Goal: Information Seeking & Learning: Learn about a topic

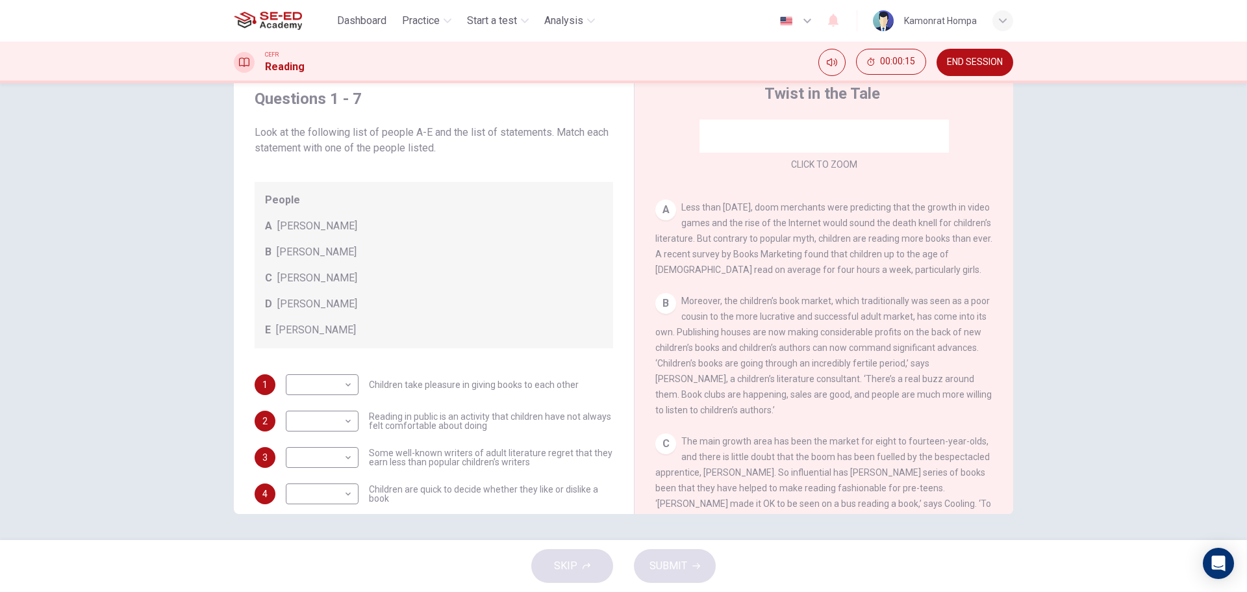
scroll to position [201, 0]
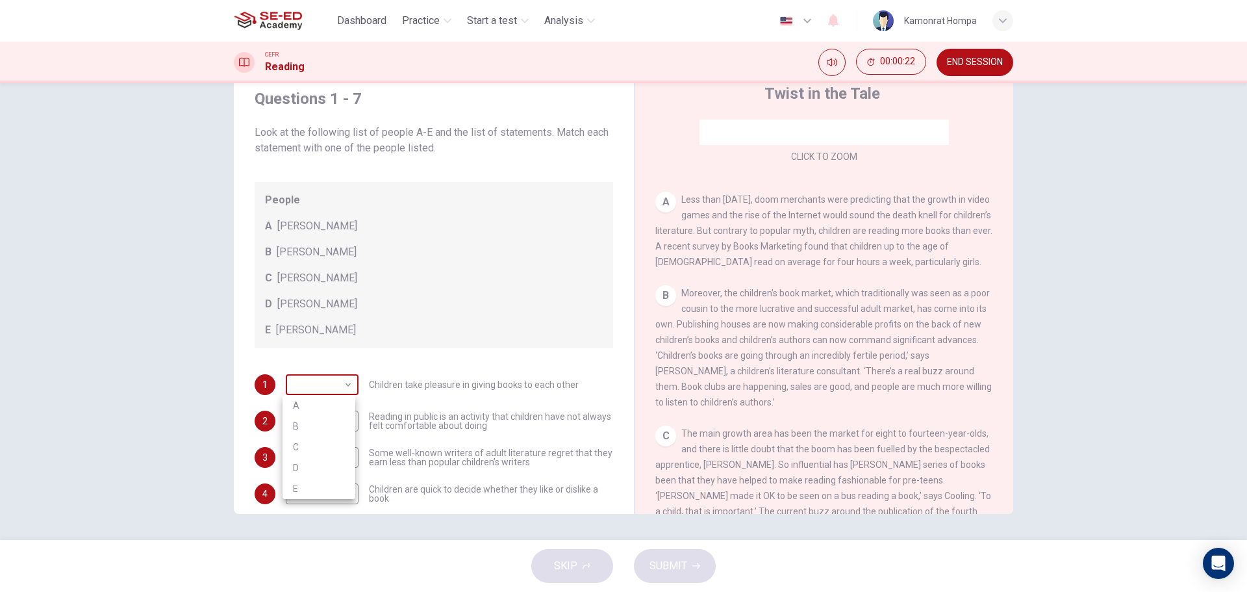
click at [349, 394] on body "This site uses cookies, as explained in our Privacy Policy . If you agree to th…" at bounding box center [623, 296] width 1247 height 592
click at [342, 392] on div at bounding box center [623, 296] width 1247 height 592
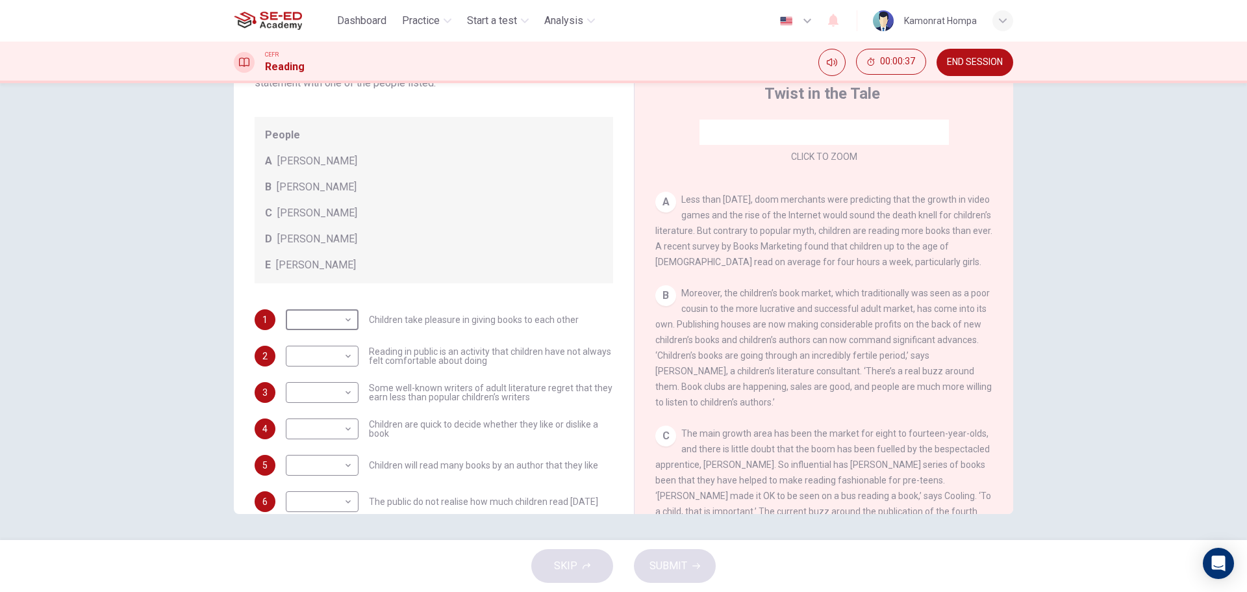
scroll to position [125, 0]
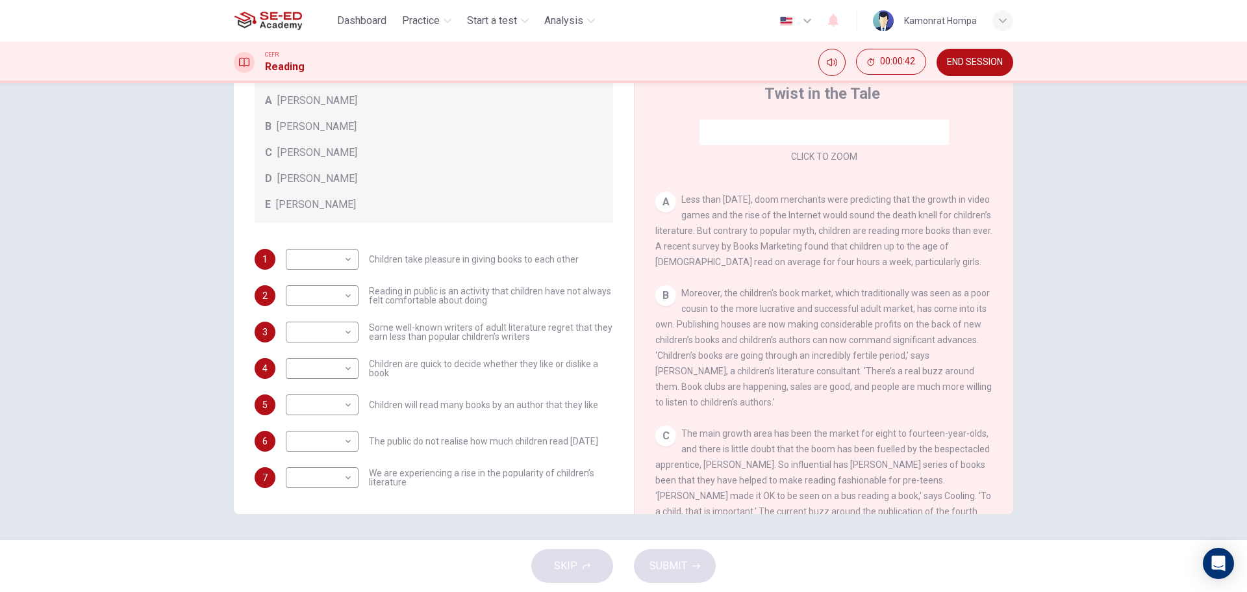
drag, startPoint x: 999, startPoint y: 226, endPoint x: 987, endPoint y: 331, distance: 105.2
click at [987, 333] on div "CLICK TO ZOOM Click to Zoom A Less than three years ago, doom merchants were pr…" at bounding box center [832, 316] width 355 height 394
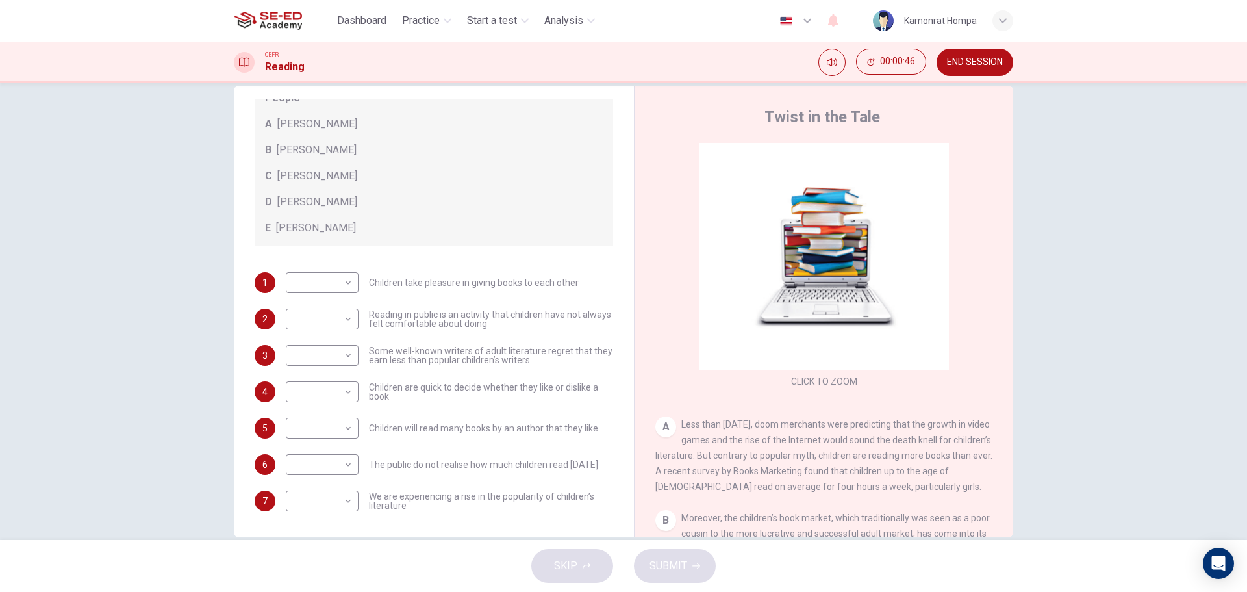
scroll to position [0, 0]
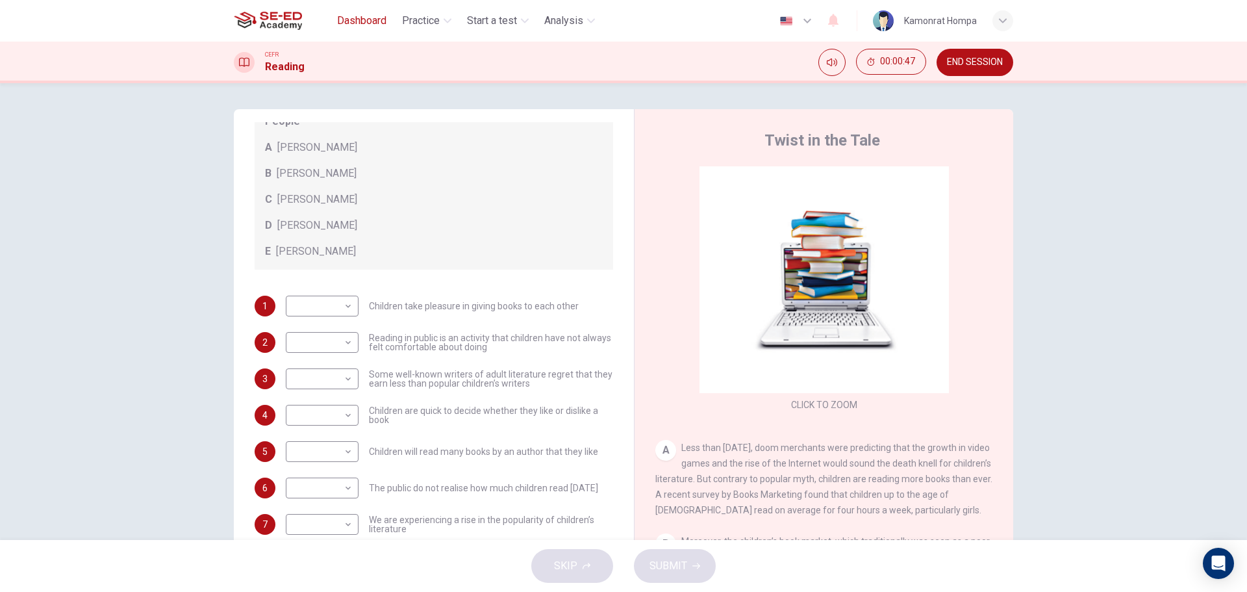
click at [353, 18] on span "Dashboard" at bounding box center [361, 21] width 49 height 16
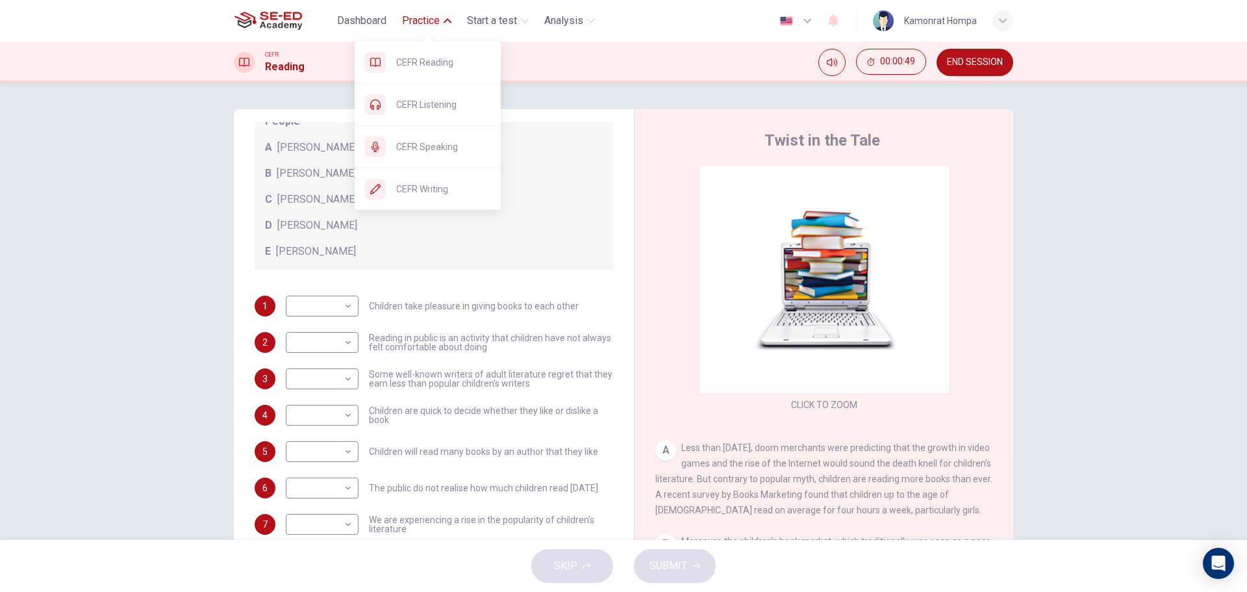
click at [436, 22] on span "Practice" at bounding box center [421, 21] width 38 height 16
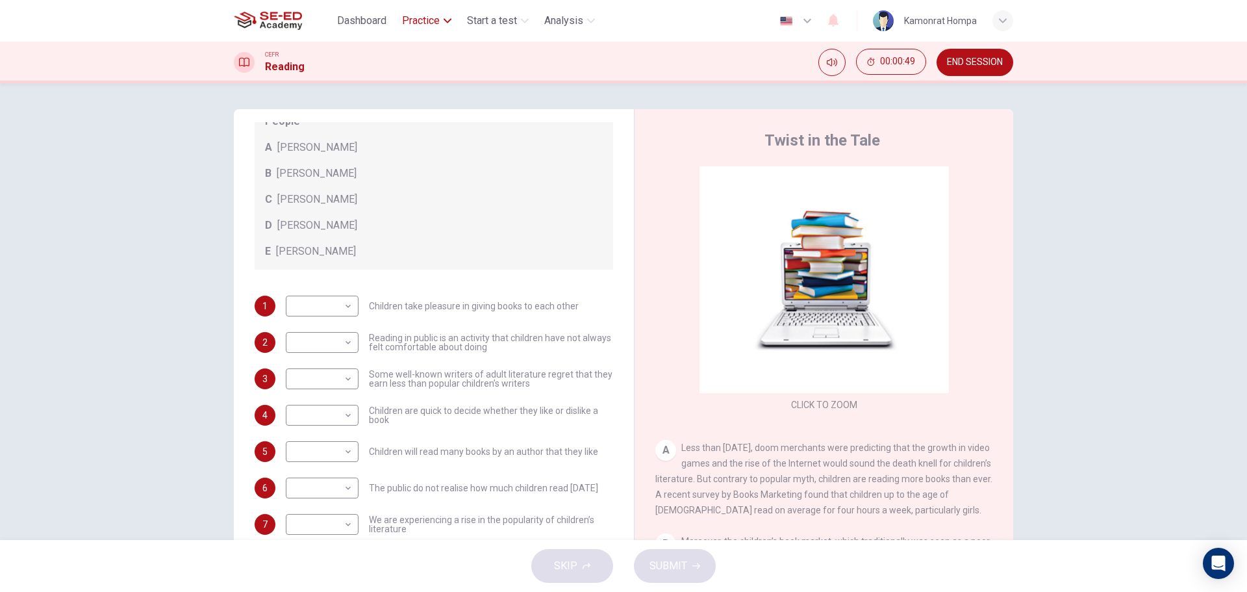
click at [433, 18] on span "Practice" at bounding box center [421, 21] width 38 height 16
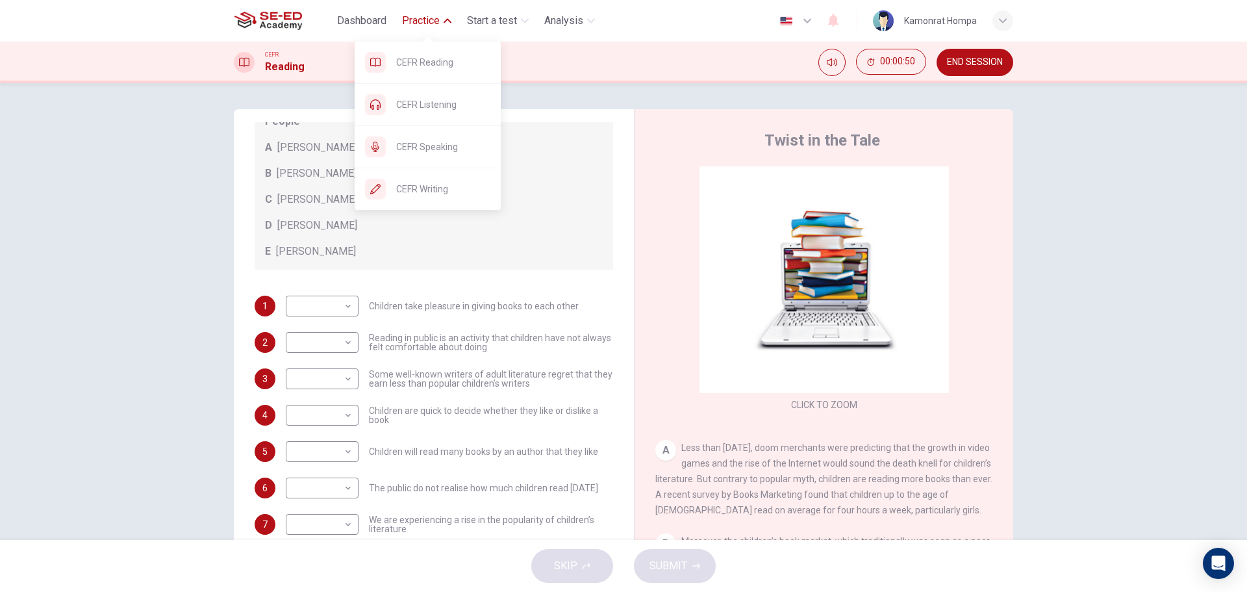
click at [441, 21] on button "Practice" at bounding box center [427, 20] width 60 height 23
click at [426, 66] on span "CEFR Reading" at bounding box center [443, 63] width 94 height 16
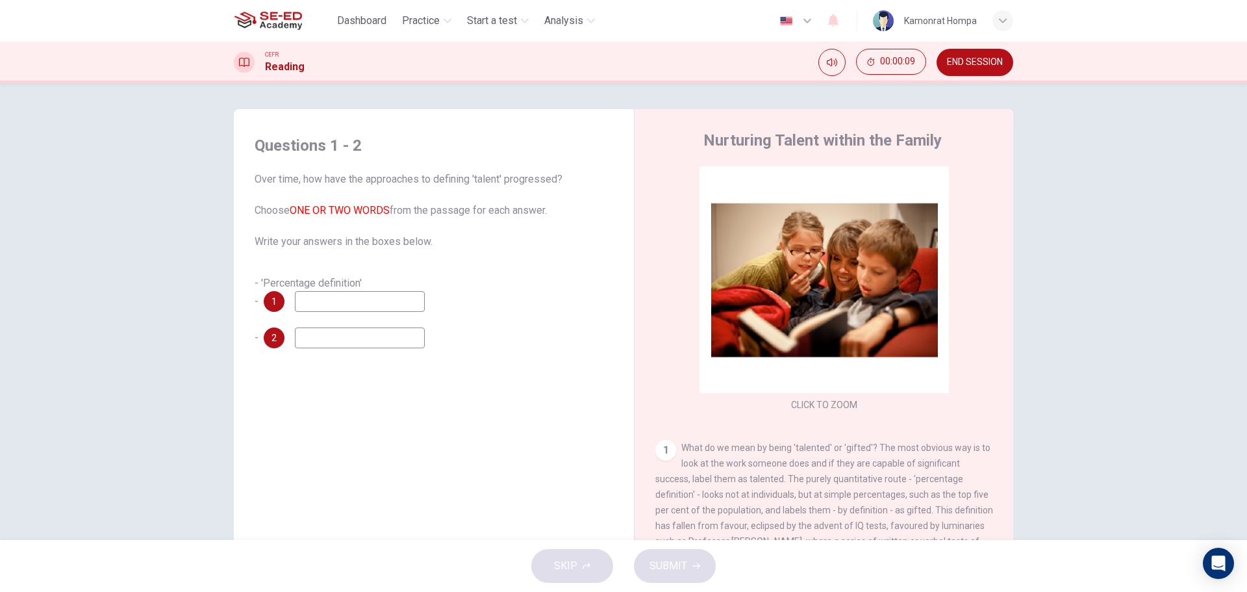
click at [390, 294] on input at bounding box center [360, 301] width 130 height 21
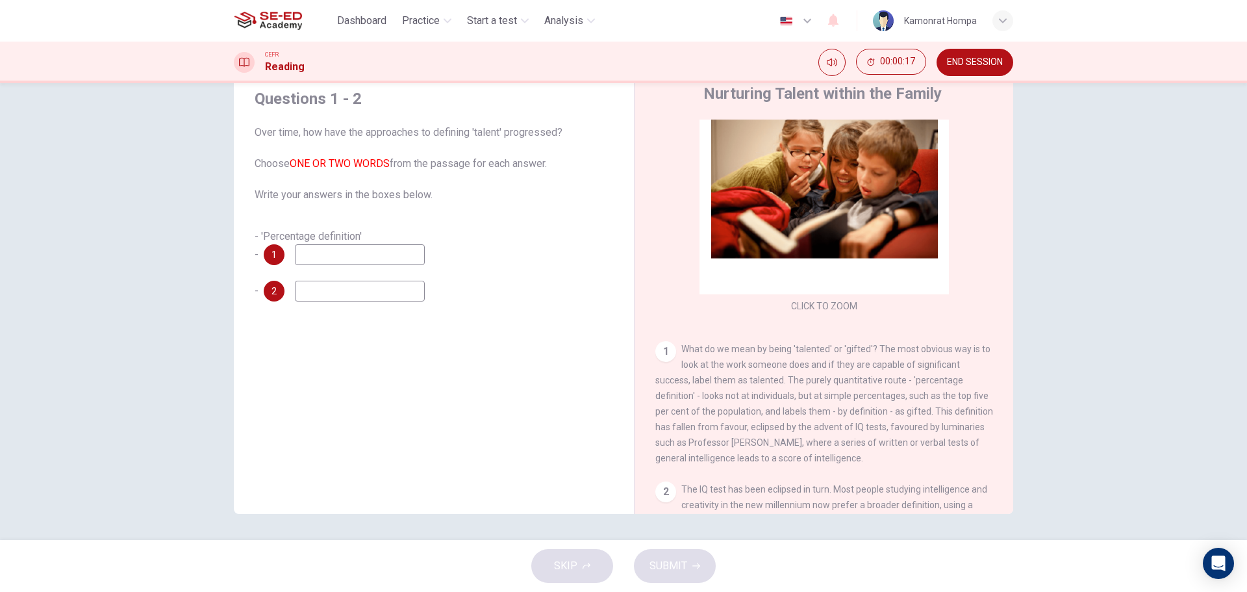
scroll to position [130, 0]
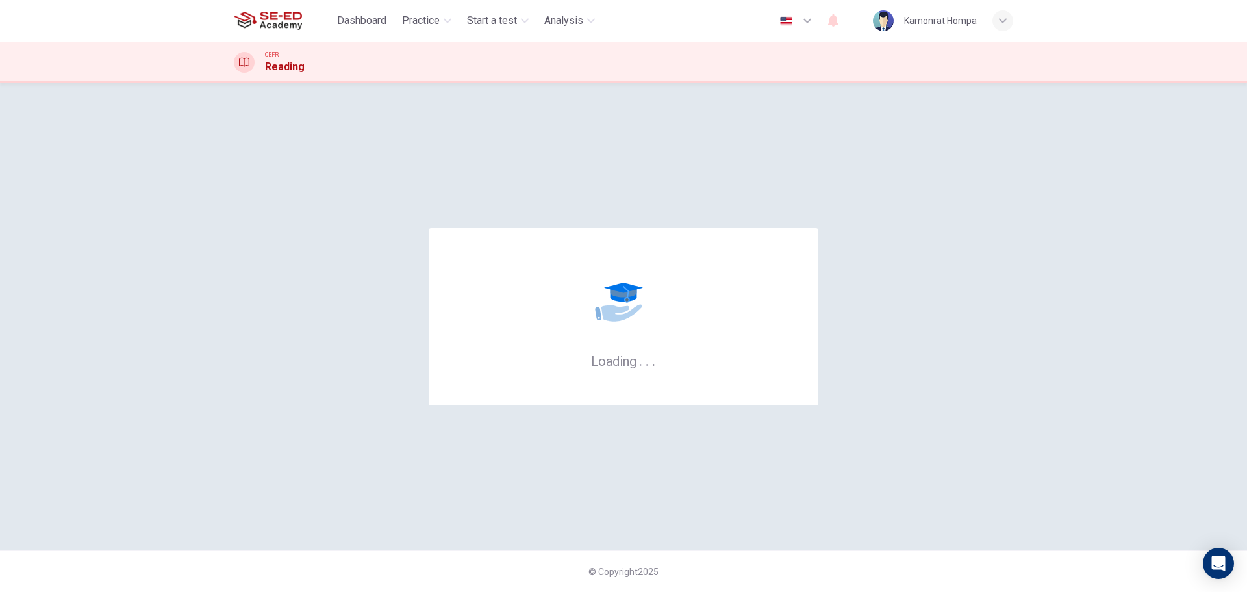
click at [292, 18] on img at bounding box center [268, 21] width 68 height 26
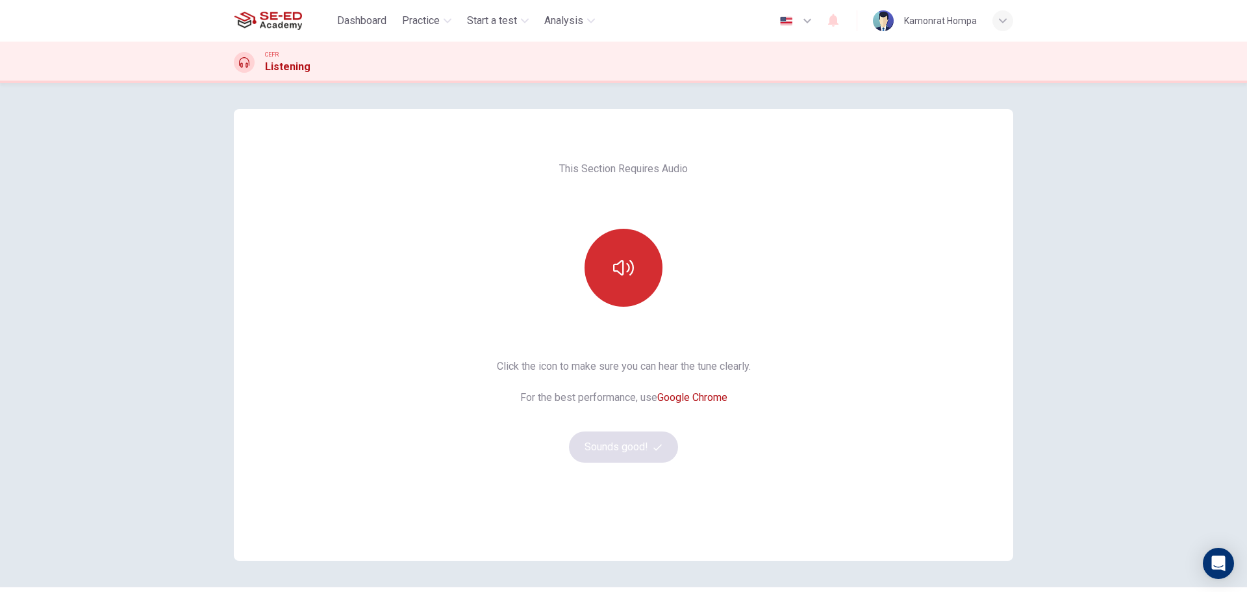
click at [615, 263] on icon "button" at bounding box center [623, 268] width 21 height 16
click at [618, 438] on button "Sounds good!" at bounding box center [623, 446] width 109 height 31
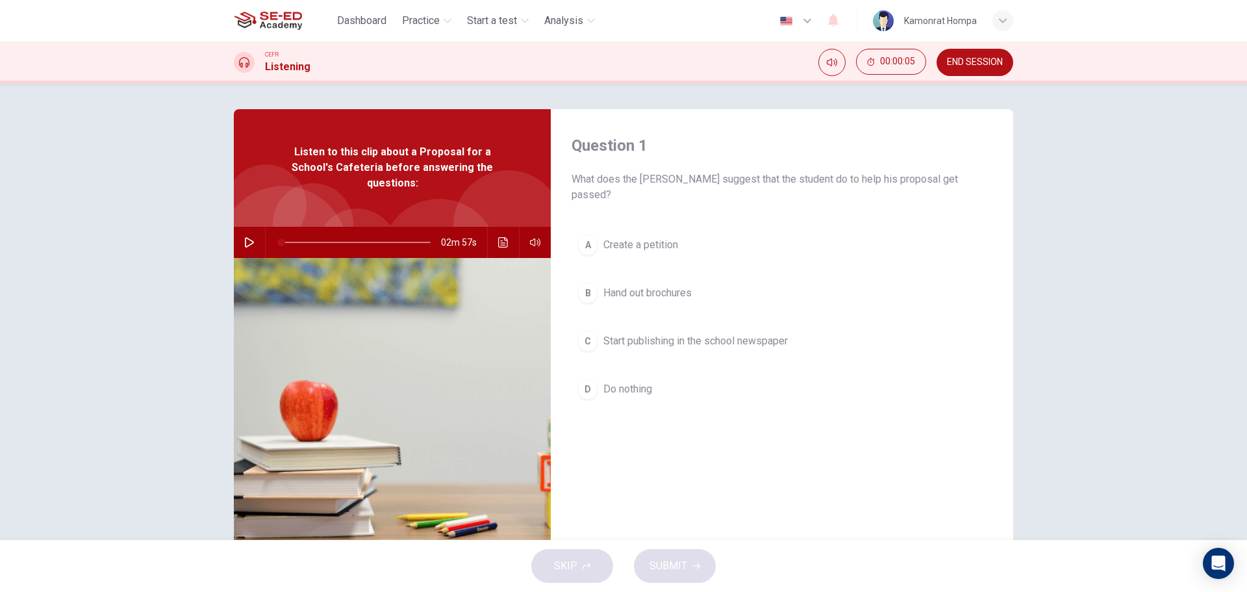
click at [257, 229] on div "02m 57s" at bounding box center [392, 242] width 317 height 31
click at [251, 237] on icon "button" at bounding box center [249, 242] width 10 height 10
click at [867, 497] on div "Question 1 What does the dean suggest that the student do to help his proposal …" at bounding box center [782, 334] width 462 height 451
click at [736, 333] on span "Start publishing in the school newspaper" at bounding box center [695, 341] width 184 height 16
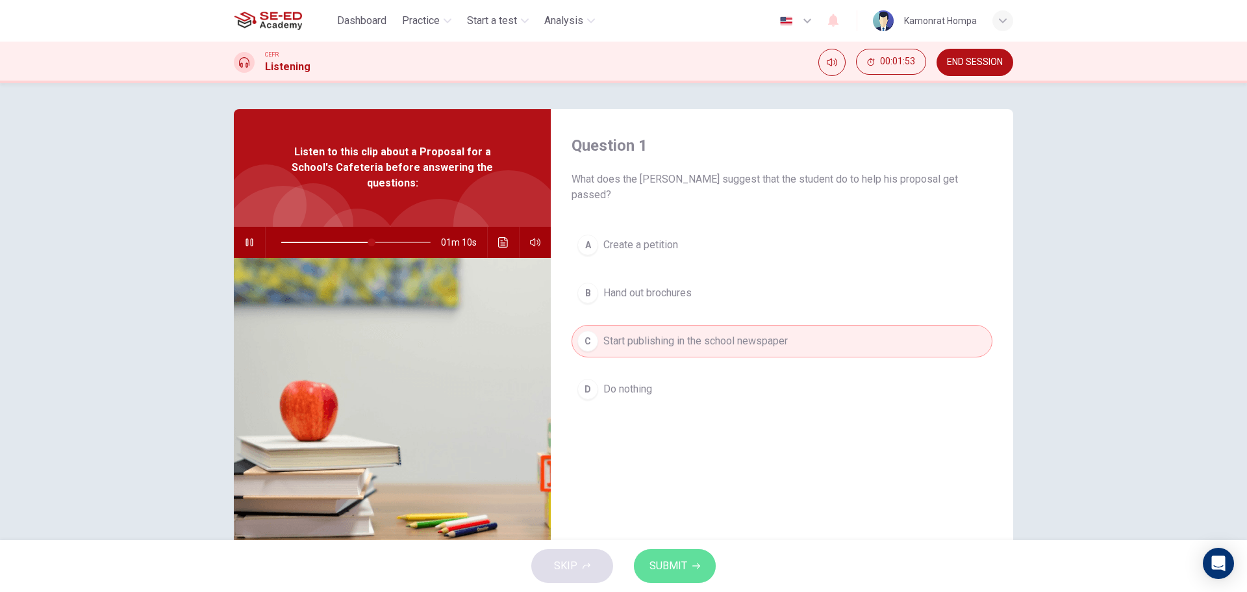
click at [692, 561] on button "SUBMIT" at bounding box center [675, 566] width 82 height 34
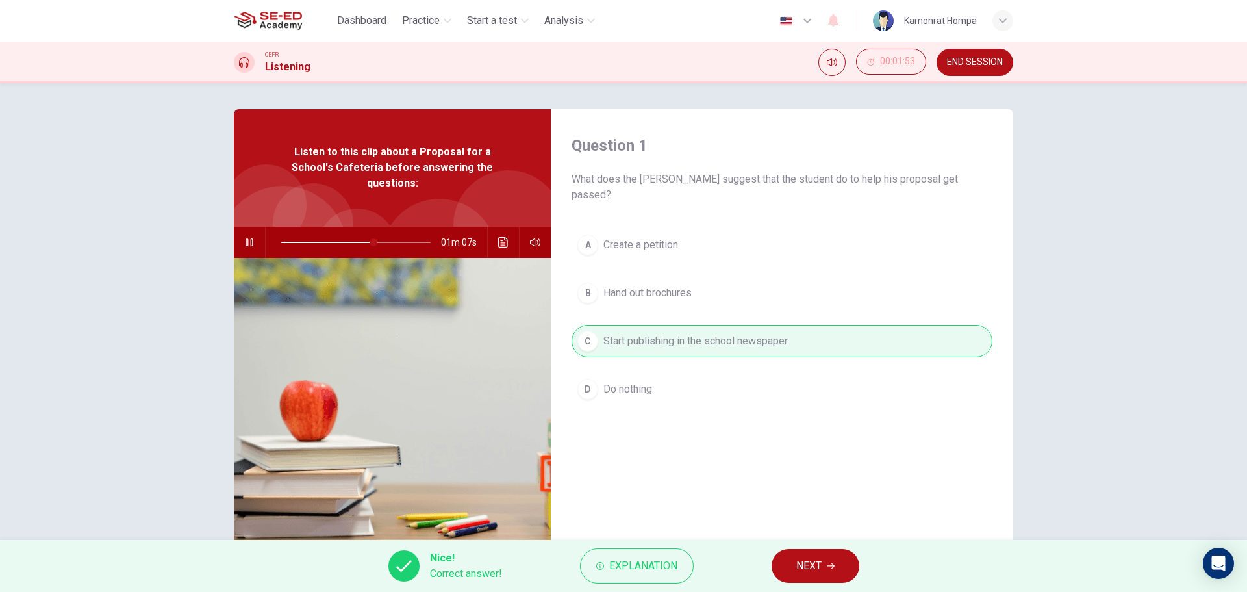
click at [811, 565] on span "NEXT" at bounding box center [808, 566] width 25 height 18
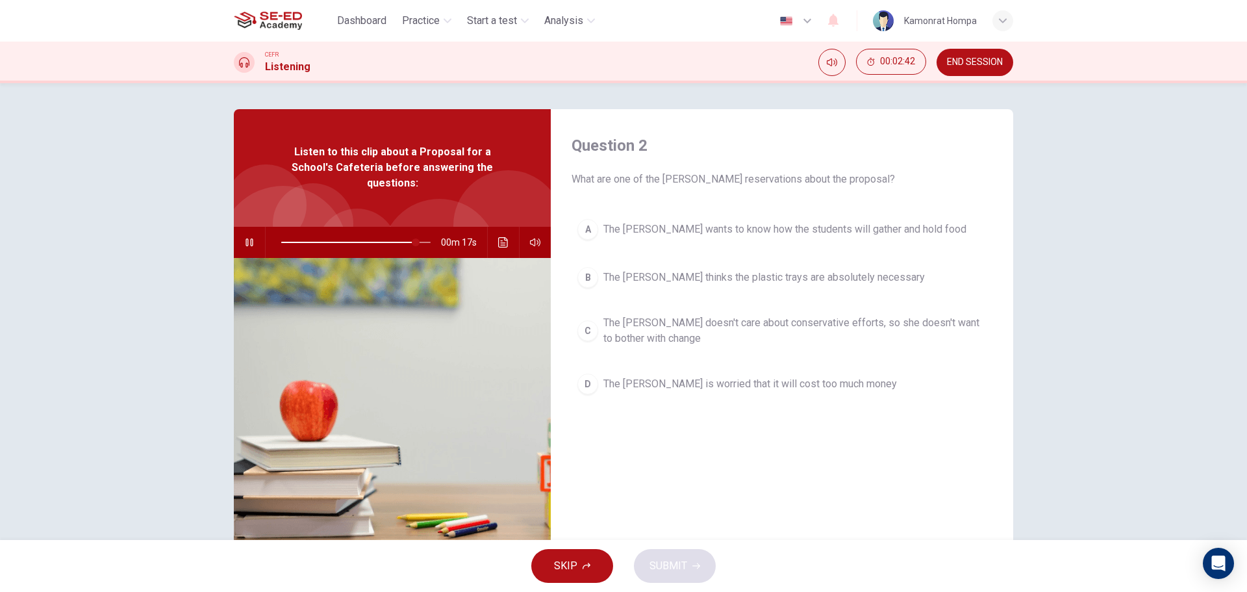
click at [705, 238] on button "A The dean wants to know how the students will gather and hold food" at bounding box center [782, 229] width 421 height 32
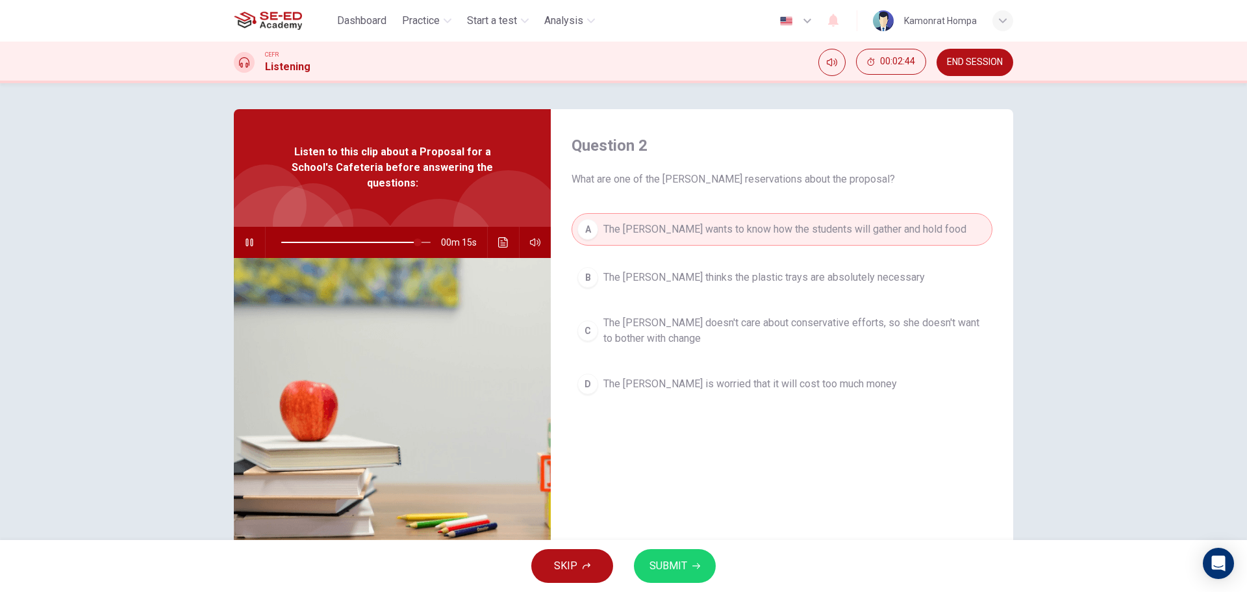
click at [686, 555] on button "SUBMIT" at bounding box center [675, 566] width 82 height 34
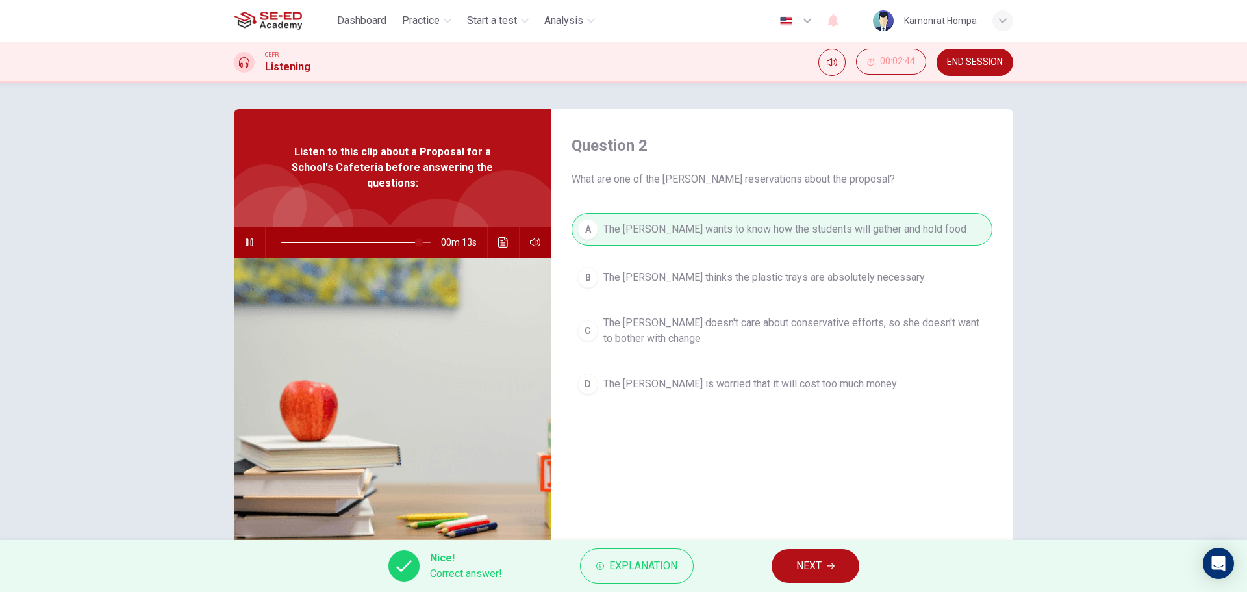
click at [793, 567] on button "NEXT" at bounding box center [816, 566] width 88 height 34
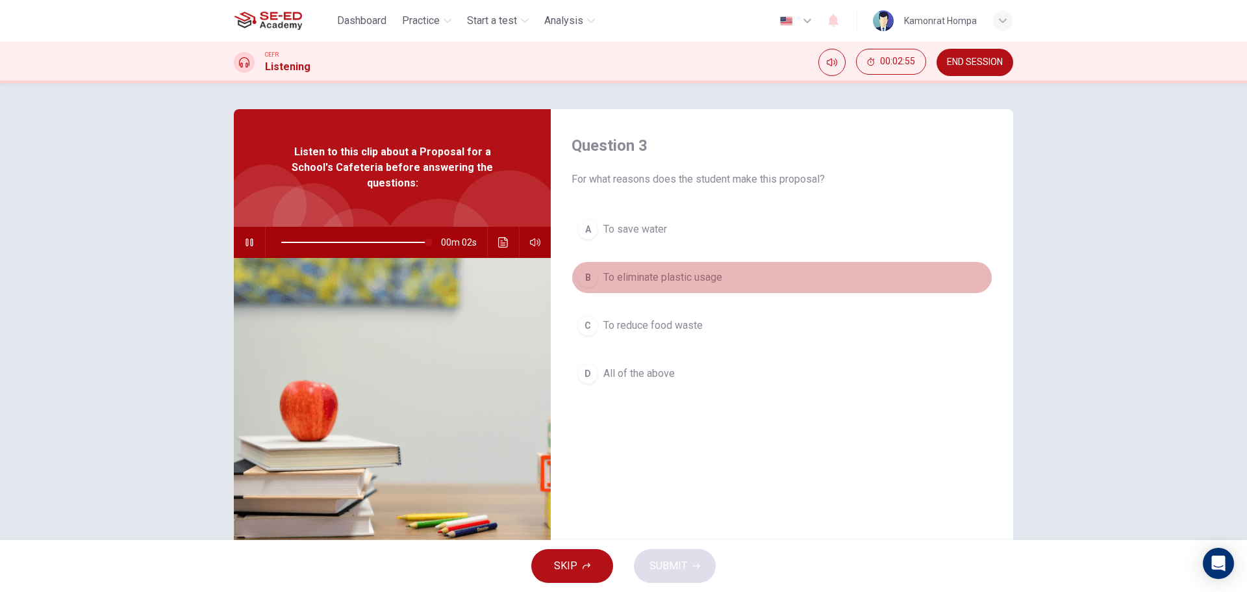
click at [685, 286] on button "B To eliminate plastic usage" at bounding box center [782, 277] width 421 height 32
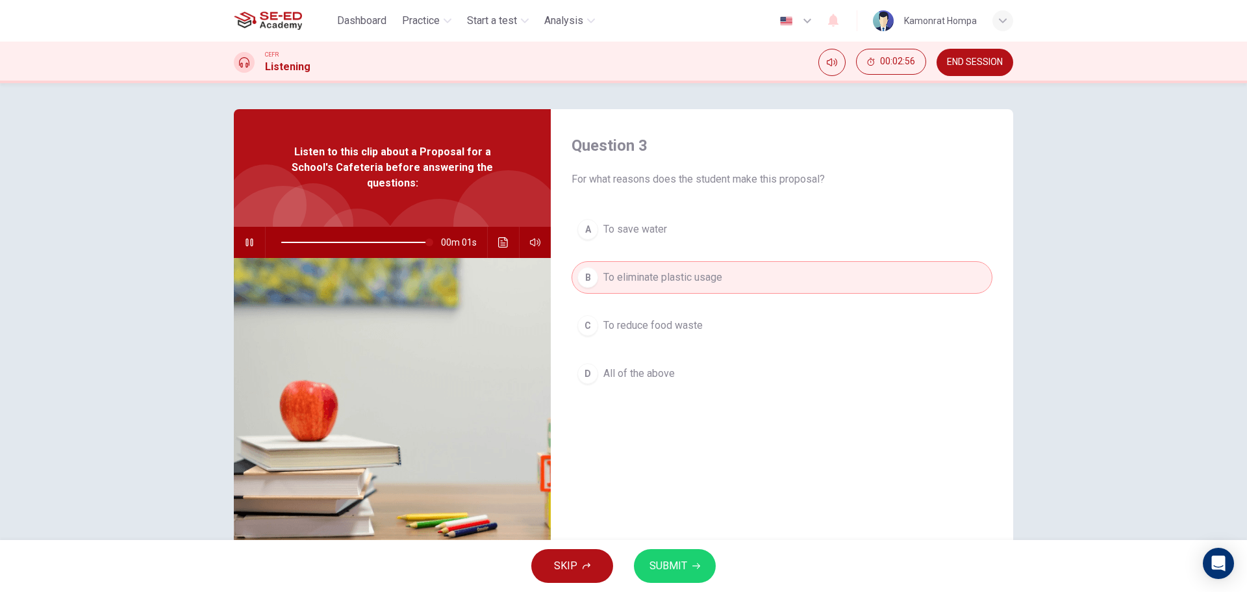
click at [685, 563] on span "SUBMIT" at bounding box center [668, 566] width 38 height 18
type input "0"
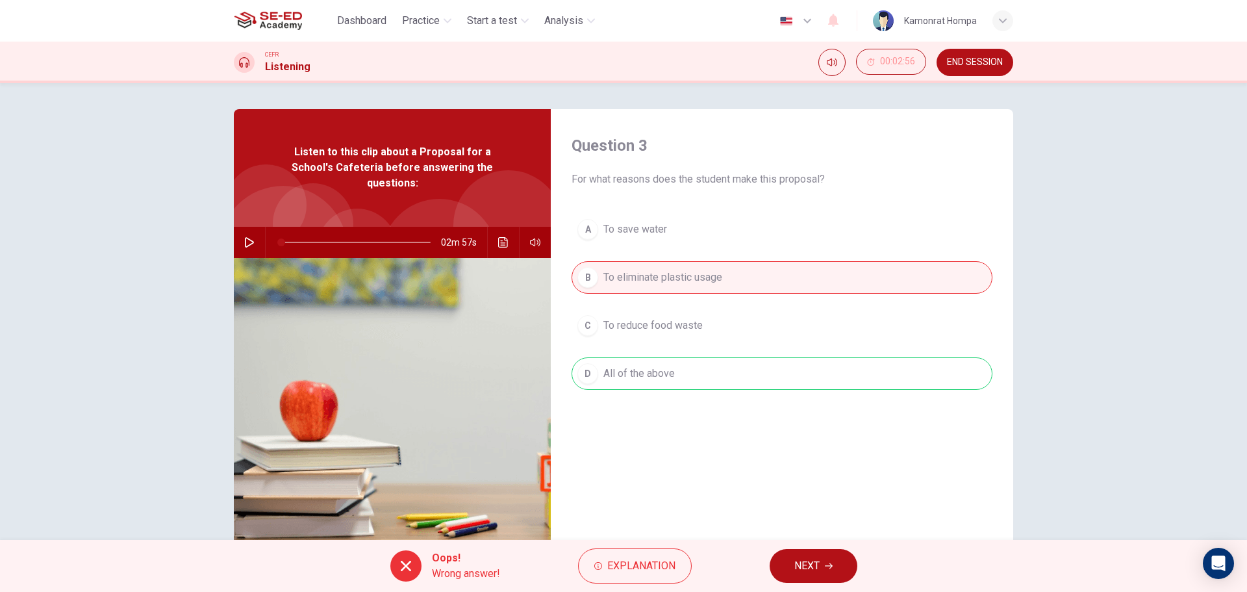
click at [794, 547] on div "Oops! Wrong answer! Explanation NEXT" at bounding box center [623, 566] width 1247 height 52
click at [814, 564] on span "NEXT" at bounding box center [806, 566] width 25 height 18
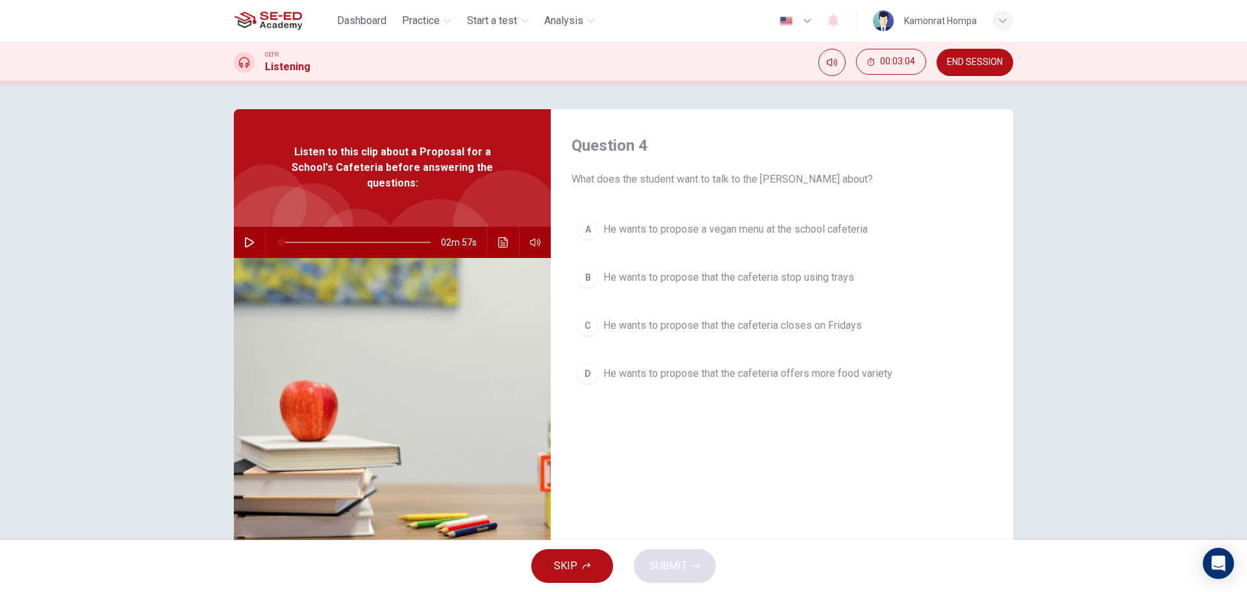
click at [775, 273] on span "He wants to propose that the cafeteria stop using trays" at bounding box center [728, 278] width 251 height 16
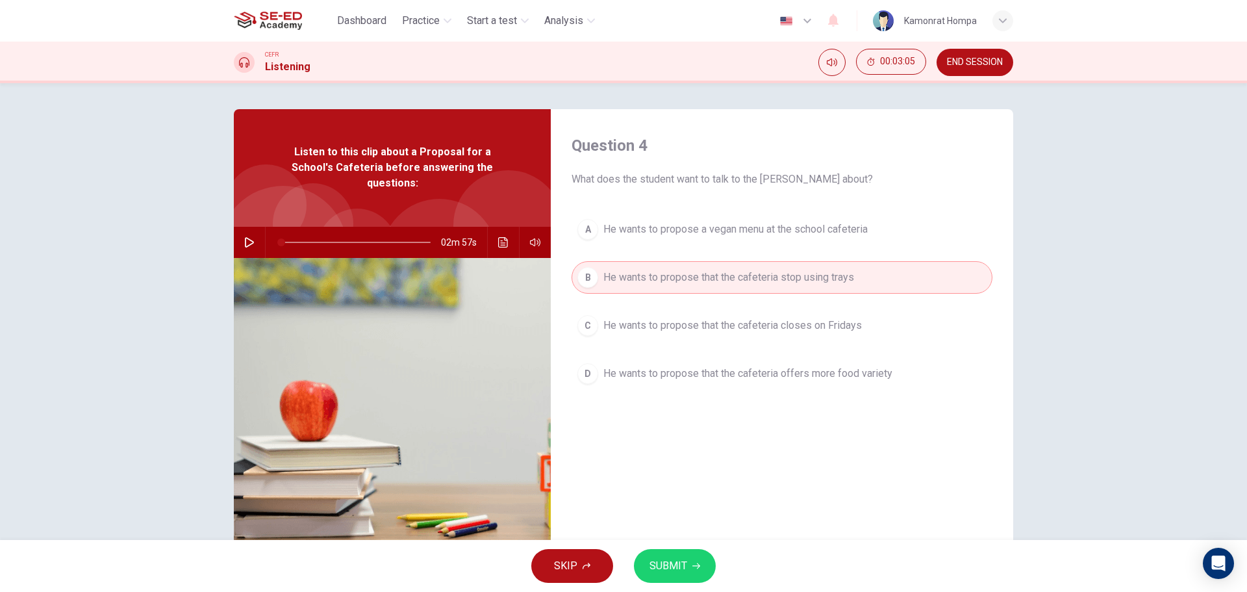
click at [691, 560] on button "SUBMIT" at bounding box center [675, 566] width 82 height 34
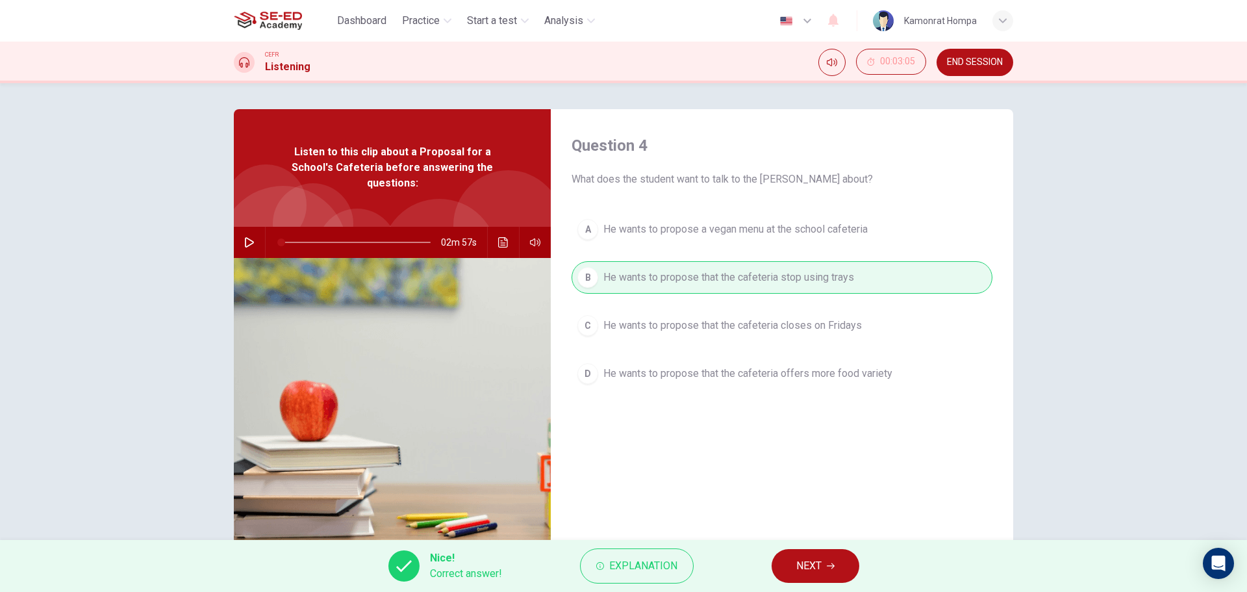
click at [810, 553] on button "NEXT" at bounding box center [816, 566] width 88 height 34
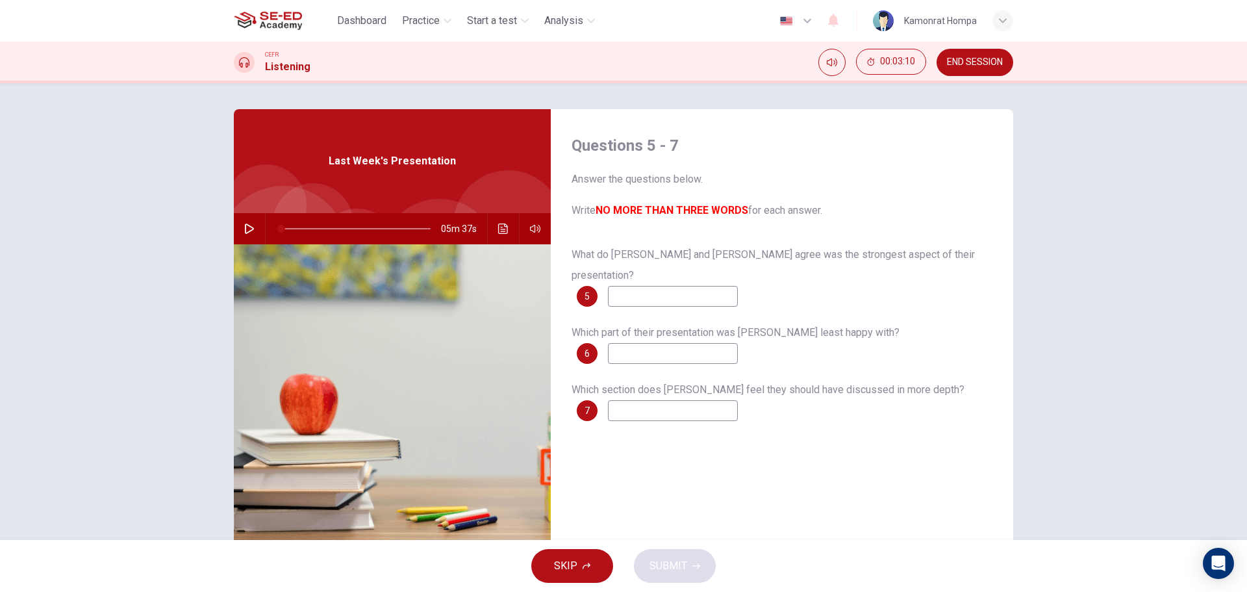
click at [697, 286] on input at bounding box center [673, 296] width 130 height 21
click at [690, 322] on div "Which part of their presentation was Xiao Li least happy with? 6" at bounding box center [782, 343] width 421 height 42
click at [673, 209] on b "NO MORE THAN THREE WORDS" at bounding box center [672, 210] width 153 height 12
click at [248, 226] on icon "button" at bounding box center [249, 228] width 10 height 10
click at [594, 557] on button "SKIP" at bounding box center [572, 566] width 82 height 34
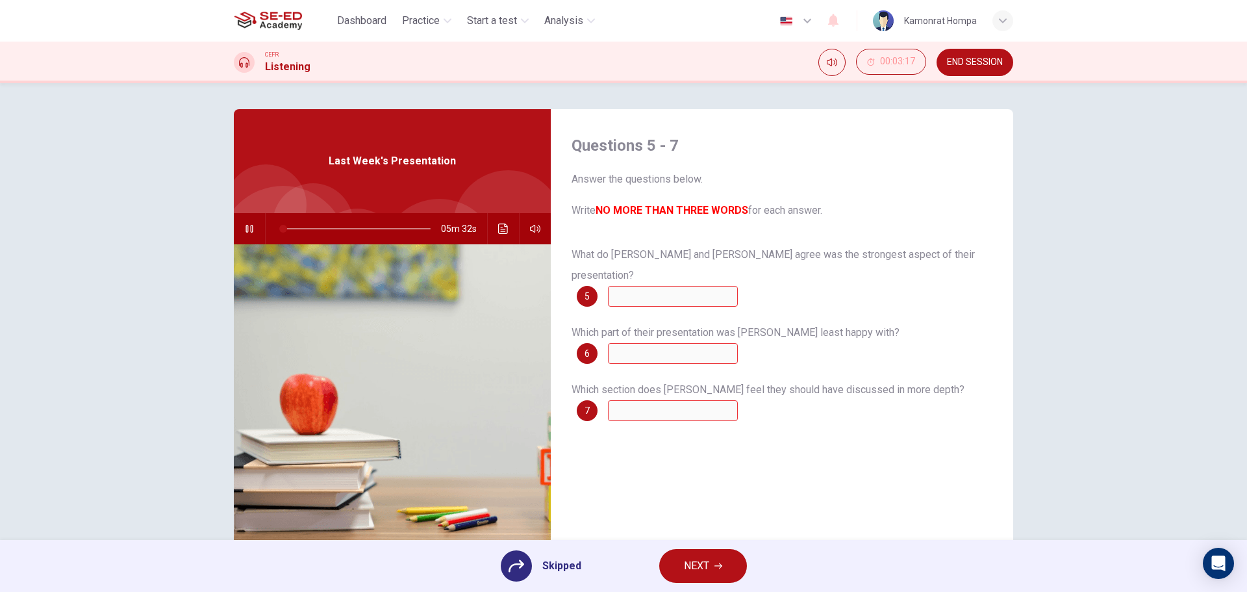
click at [734, 575] on button "NEXT" at bounding box center [703, 566] width 88 height 34
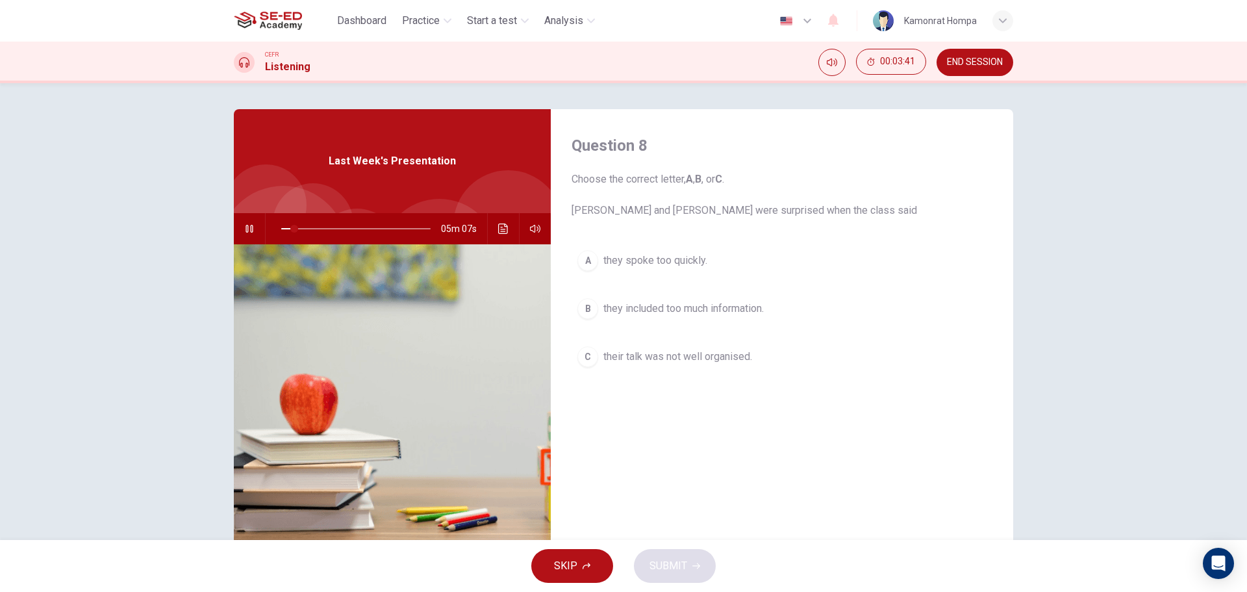
type input "9"
